Goal: Transaction & Acquisition: Purchase product/service

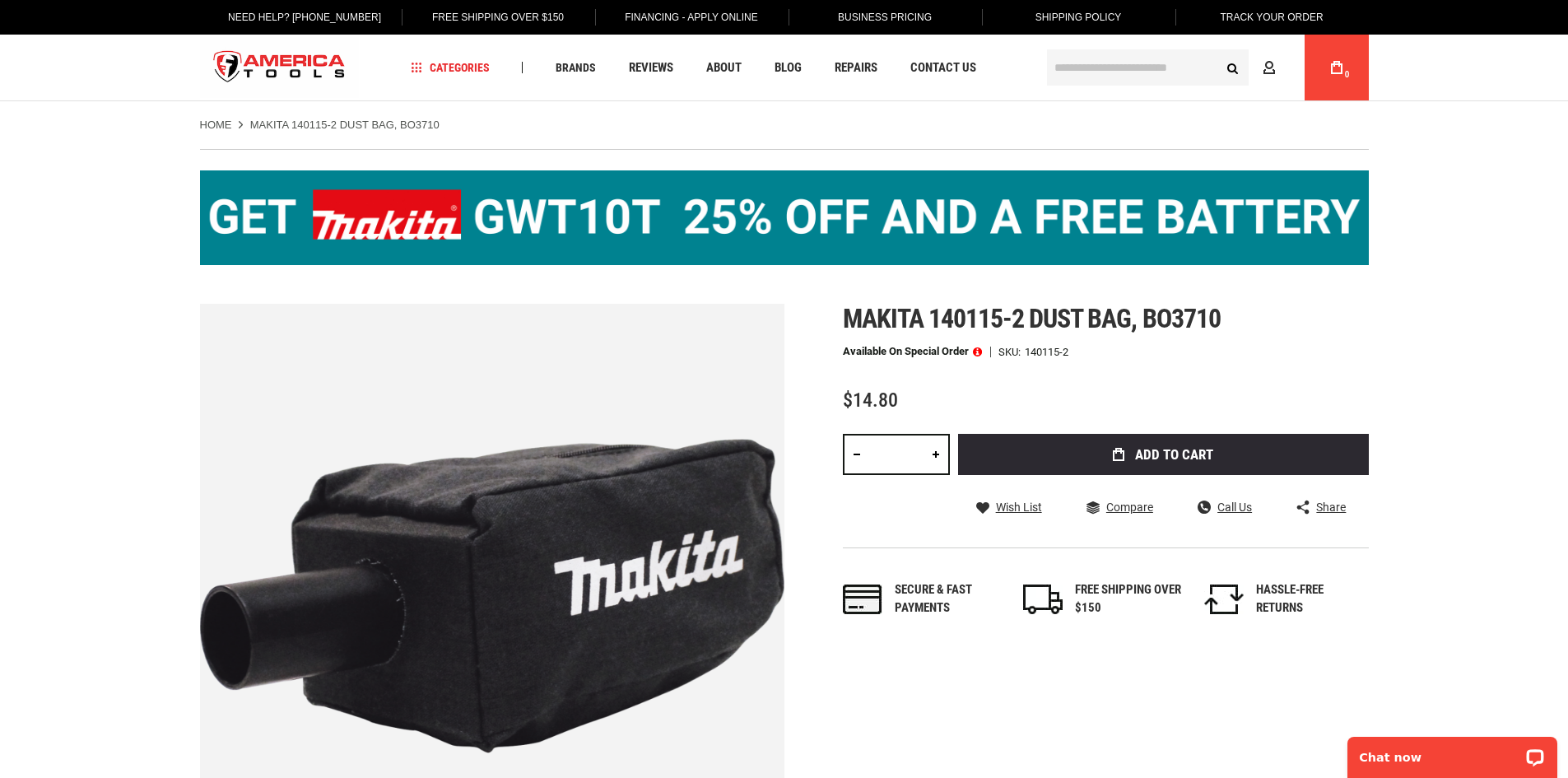
click at [912, 460] on input "*" at bounding box center [896, 454] width 107 height 41
type input "*"
click at [1010, 307] on span "Makita 140115-2 dust bag, bo3710" at bounding box center [1032, 318] width 378 height 32
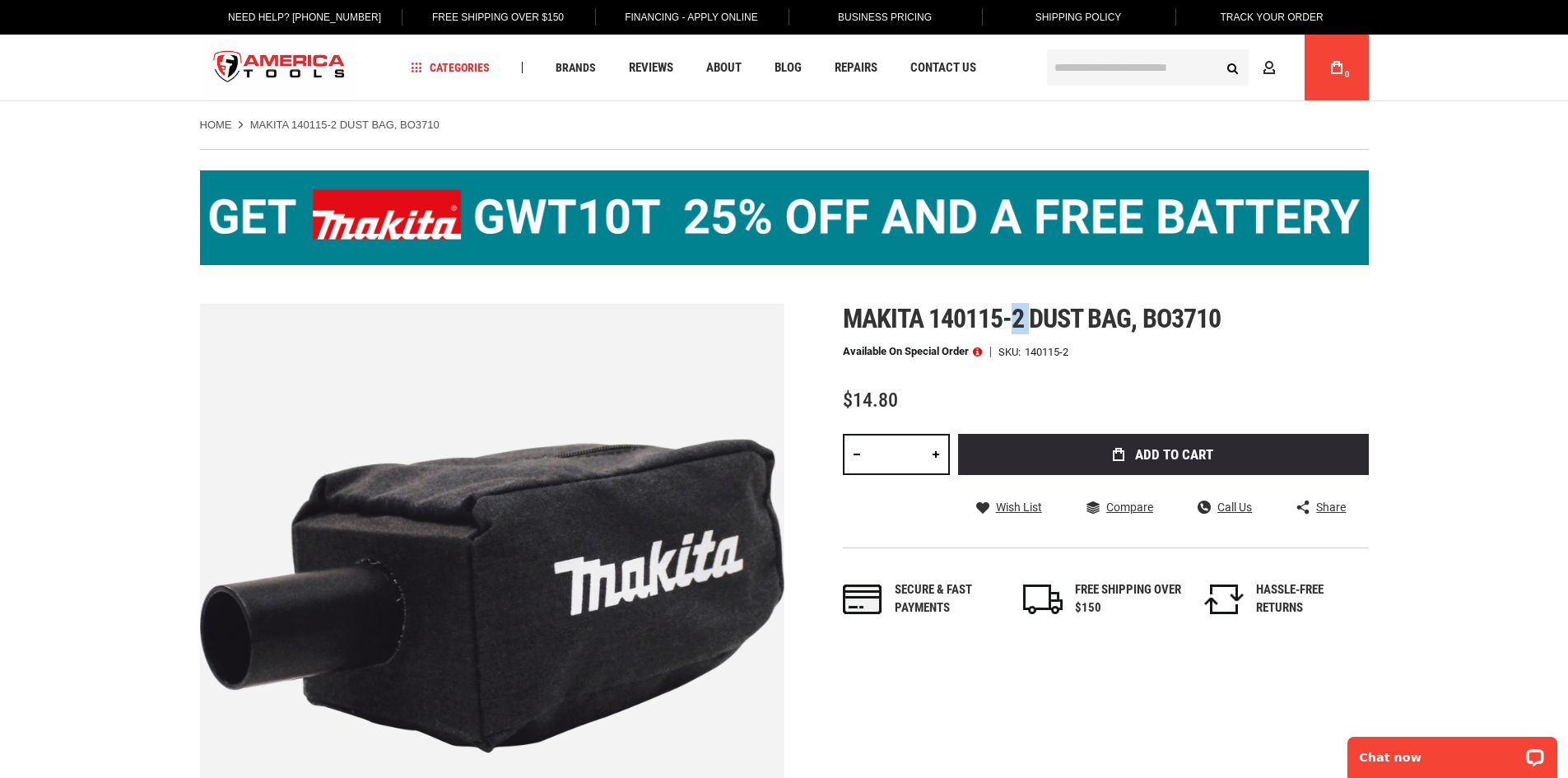
click at [1010, 307] on span "Makita 140115-2 dust bag, bo3710" at bounding box center [1032, 318] width 378 height 32
click at [951, 323] on span "Makita 140115-2 dust bag, bo3710" at bounding box center [1032, 318] width 378 height 32
drag, startPoint x: 947, startPoint y: 315, endPoint x: 1021, endPoint y: 315, distance: 74.0
click at [1021, 315] on span "Makita 140115-2 dust bag, bo3710" at bounding box center [1032, 318] width 378 height 32
click at [1020, 315] on span "Makita 140115-2 dust bag, bo3710" at bounding box center [1032, 318] width 378 height 32
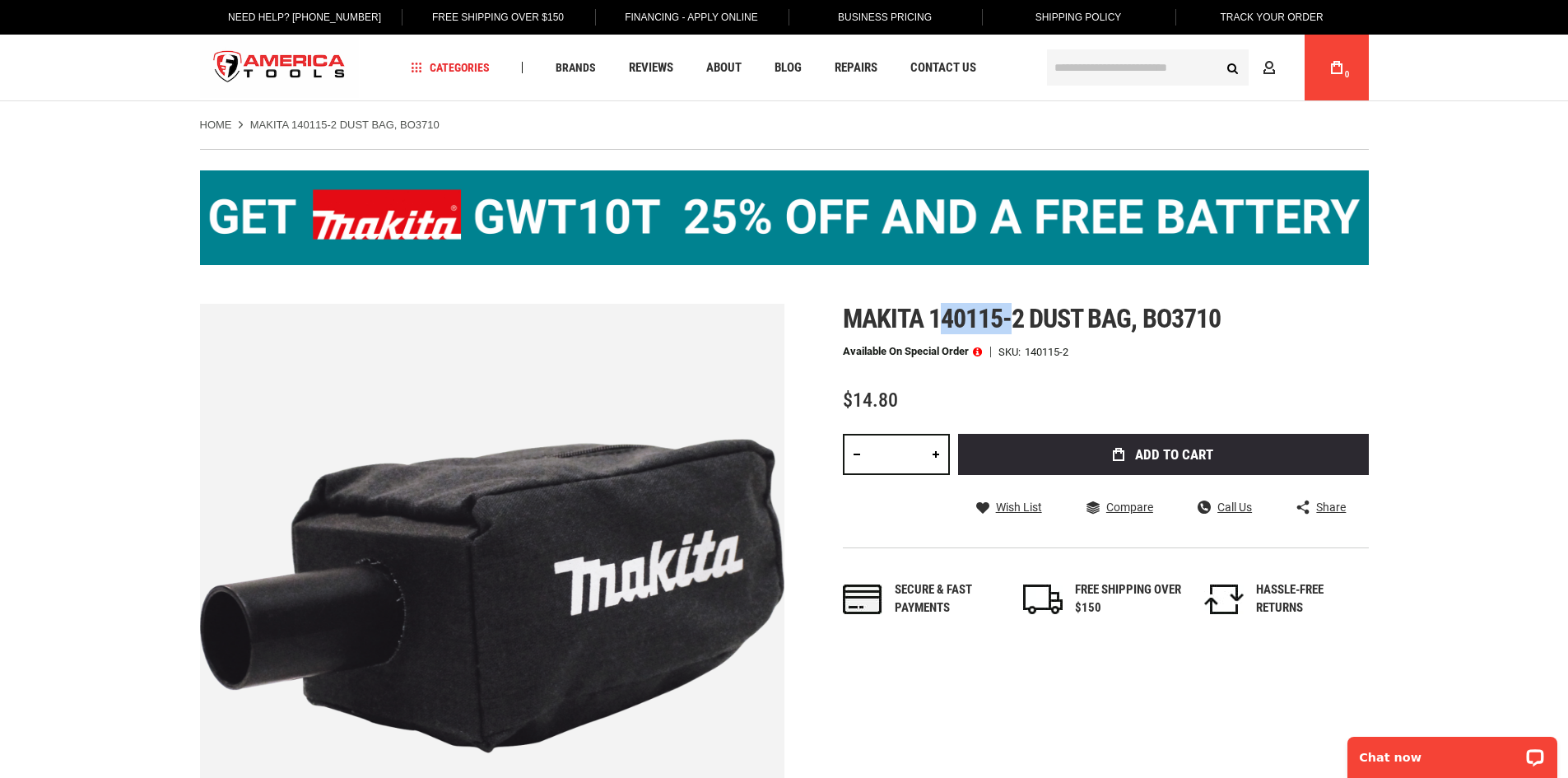
drag, startPoint x: 941, startPoint y: 318, endPoint x: 1016, endPoint y: 319, distance: 75.0
click at [1016, 319] on span "Makita 140115-2 dust bag, bo3710" at bounding box center [1032, 318] width 378 height 32
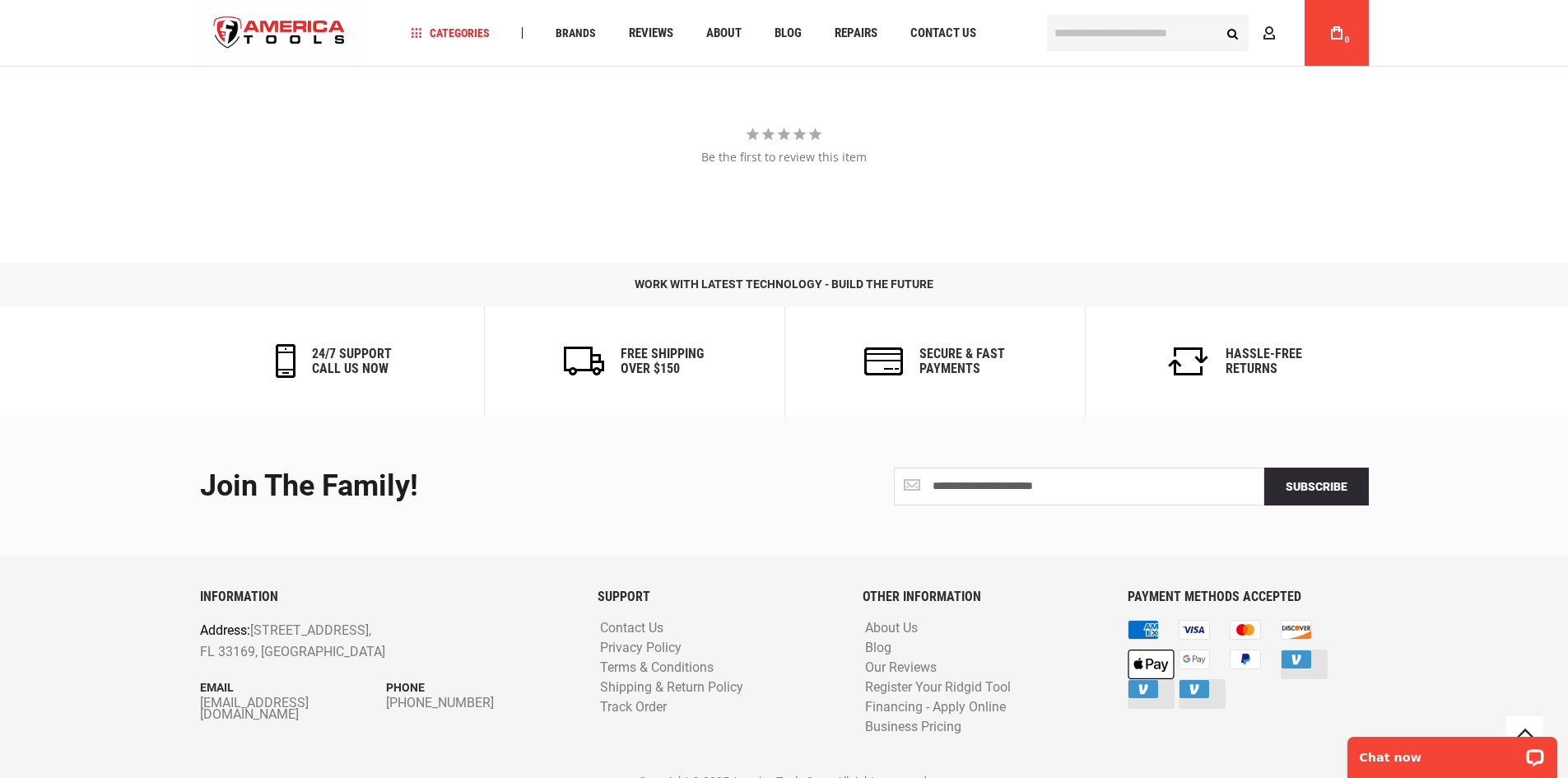
scroll to position [1875, 0]
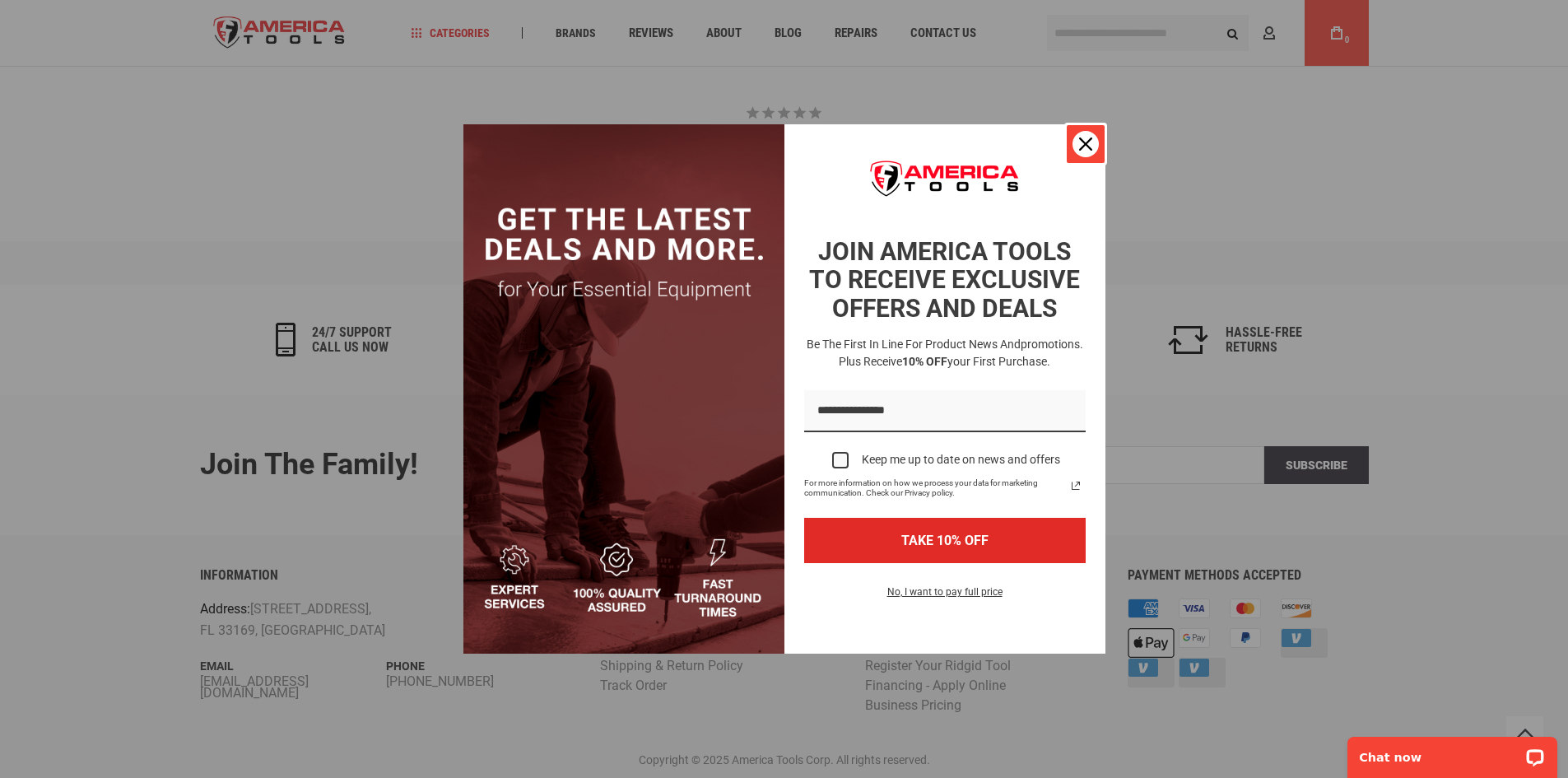
click at [1092, 151] on div "Close" at bounding box center [1086, 144] width 27 height 27
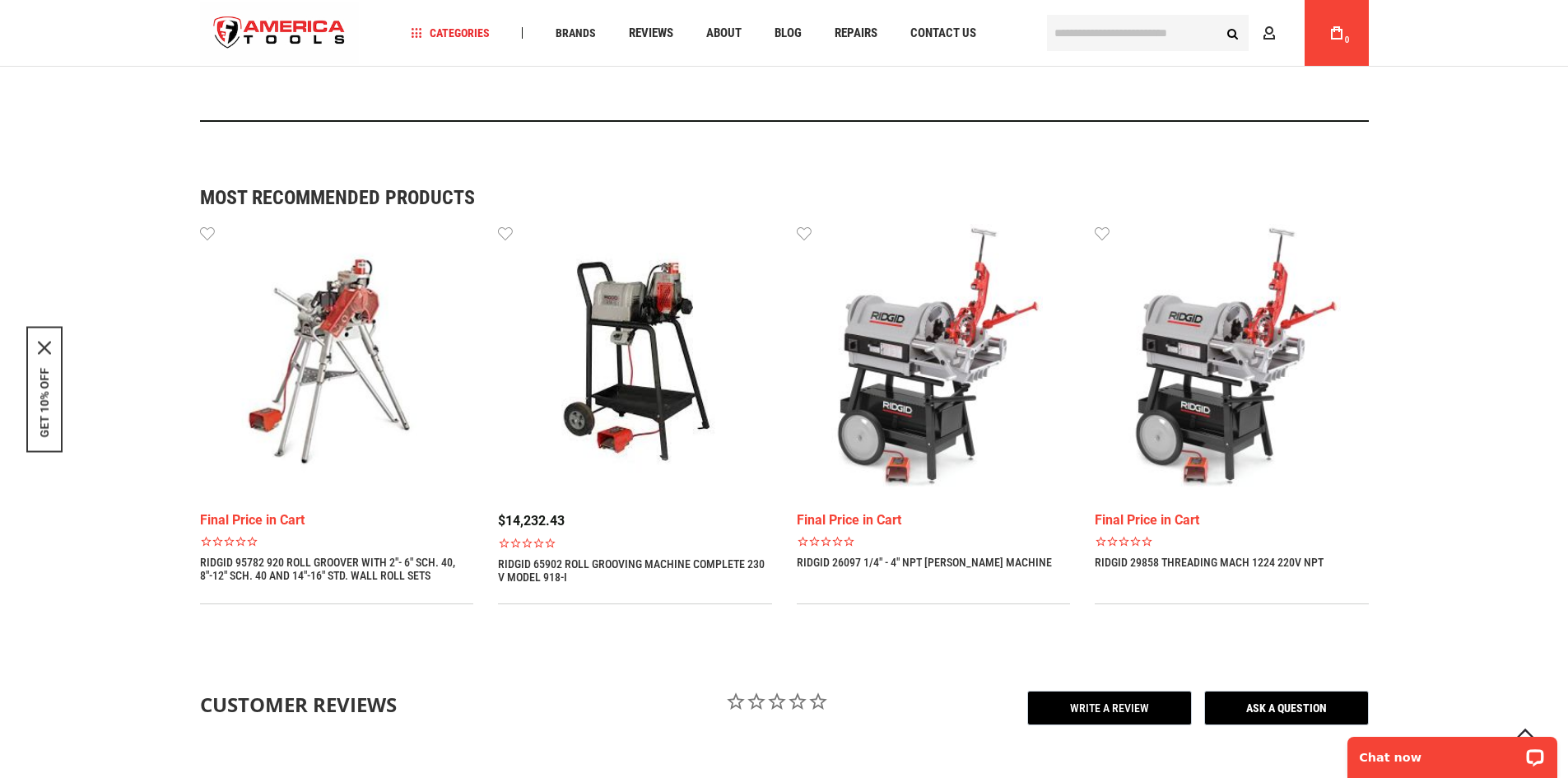
scroll to position [723, 0]
